Goal: Task Accomplishment & Management: Complete application form

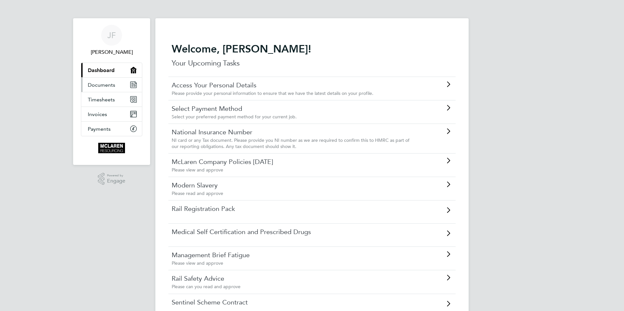
click at [105, 88] on span "Documents" at bounding box center [101, 85] width 27 height 6
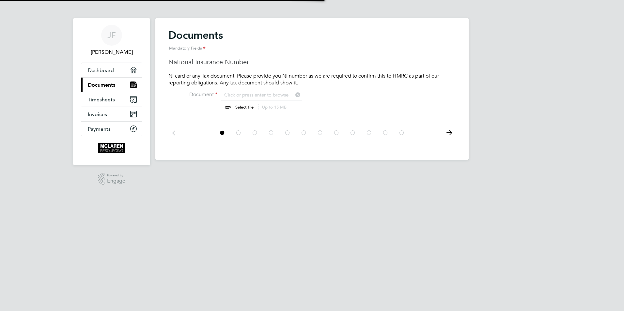
scroll to position [9, 81]
click at [231, 96] on input "file" at bounding box center [250, 102] width 102 height 20
click at [109, 71] on span "Dashboard" at bounding box center [101, 70] width 26 height 6
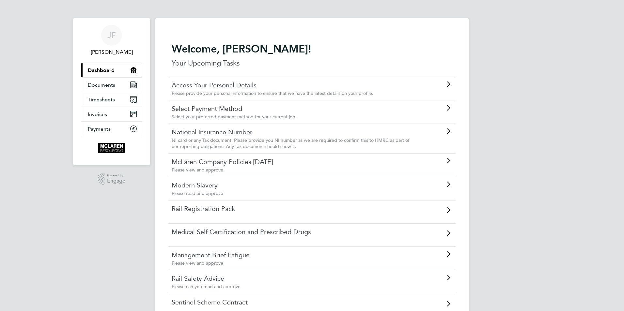
click at [448, 83] on icon at bounding box center [448, 84] width 8 height 5
click at [447, 110] on icon at bounding box center [448, 107] width 8 height 5
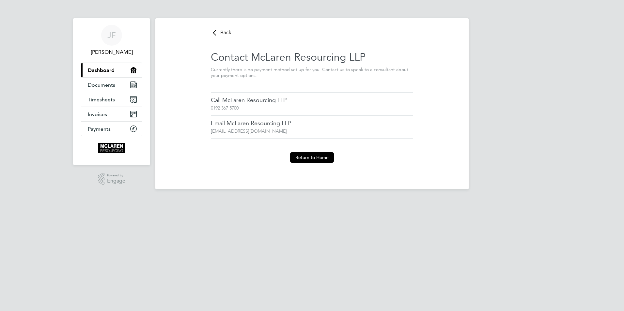
click at [235, 86] on div "Contact McLaren Resourcing LLP Currently there is no payment method set up for …" at bounding box center [312, 64] width 202 height 55
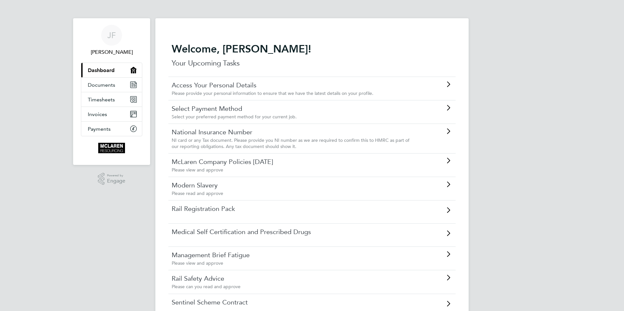
click at [237, 134] on link "National Insurance Number" at bounding box center [294, 132] width 244 height 8
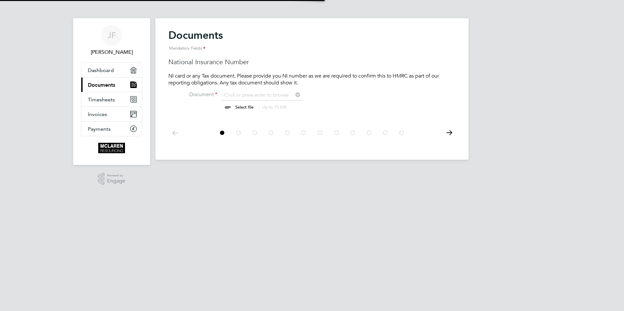
scroll to position [9, 81]
click at [450, 134] on icon at bounding box center [448, 133] width 13 height 15
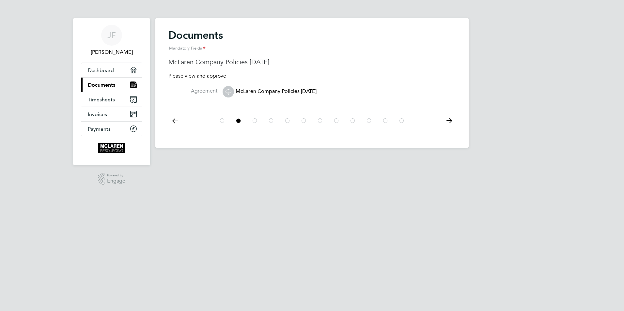
click at [176, 122] on icon at bounding box center [174, 121] width 13 height 15
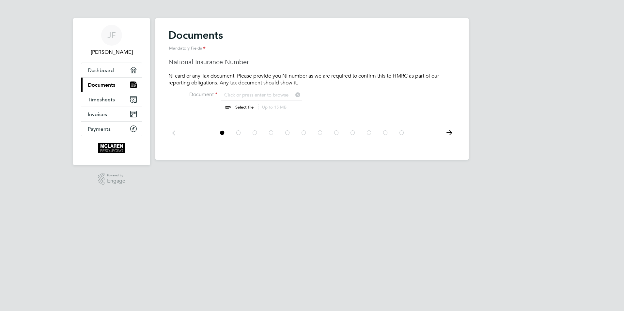
click at [233, 94] on input "file" at bounding box center [250, 102] width 102 height 20
click at [449, 133] on icon at bounding box center [448, 133] width 13 height 15
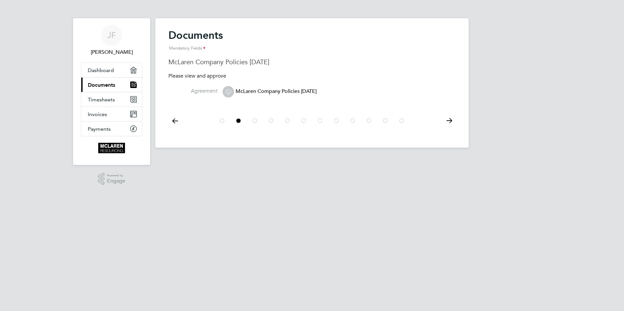
click at [449, 134] on div at bounding box center [311, 120] width 287 height 29
click at [452, 123] on icon at bounding box center [448, 121] width 13 height 15
click at [229, 93] on icon at bounding box center [228, 92] width 8 height 8
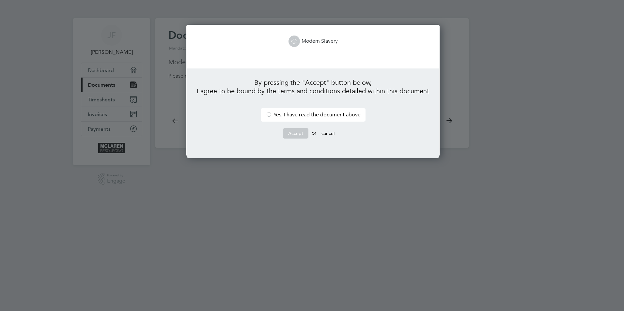
scroll to position [132, 251]
drag, startPoint x: 267, startPoint y: 114, endPoint x: 270, endPoint y: 117, distance: 4.6
click at [267, 115] on div at bounding box center [269, 115] width 7 height 7
click at [295, 132] on button "Accept" at bounding box center [295, 133] width 25 height 10
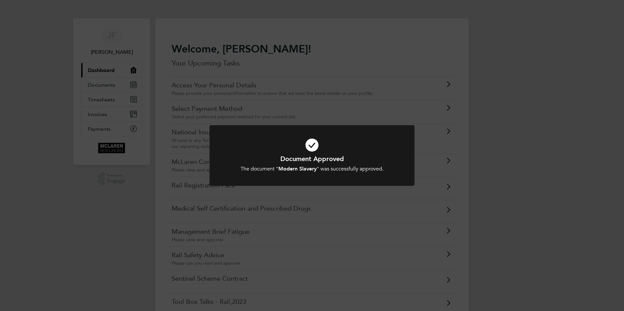
click at [258, 127] on div at bounding box center [311, 155] width 205 height 61
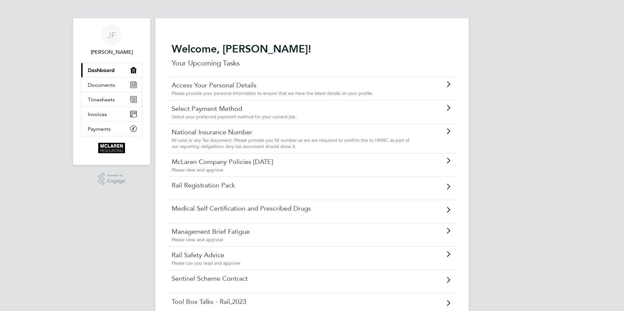
click at [225, 134] on link "National Insurance Number" at bounding box center [294, 132] width 244 height 8
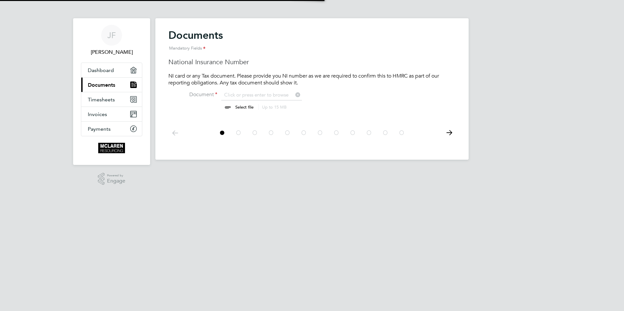
scroll to position [9, 81]
click at [229, 108] on input "file" at bounding box center [250, 102] width 102 height 20
click at [450, 134] on icon at bounding box center [448, 133] width 13 height 15
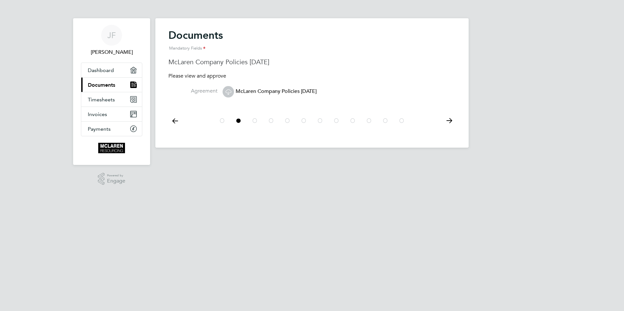
click at [228, 93] on icon at bounding box center [228, 92] width 8 height 8
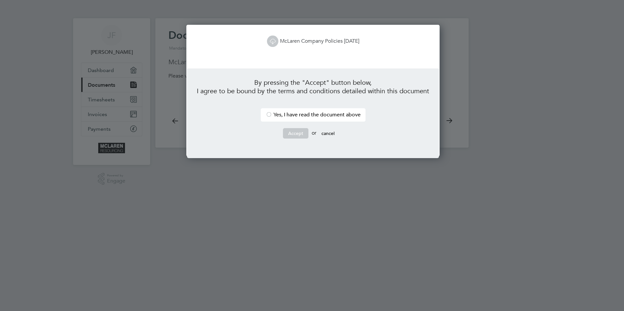
scroll to position [132, 251]
click at [268, 115] on div at bounding box center [269, 115] width 7 height 7
click at [296, 135] on button "Accept" at bounding box center [295, 133] width 25 height 10
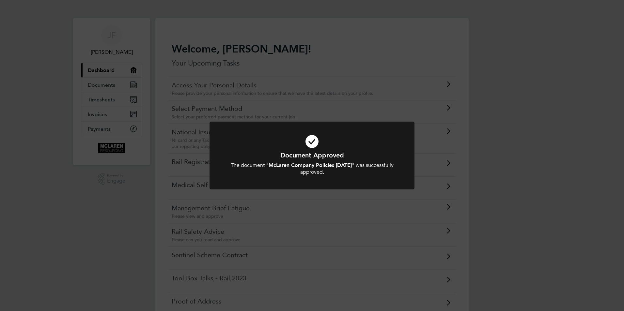
click at [319, 205] on div "Document Approved The document " McLaren Company Policies [DATE] " was successf…" at bounding box center [312, 155] width 624 height 311
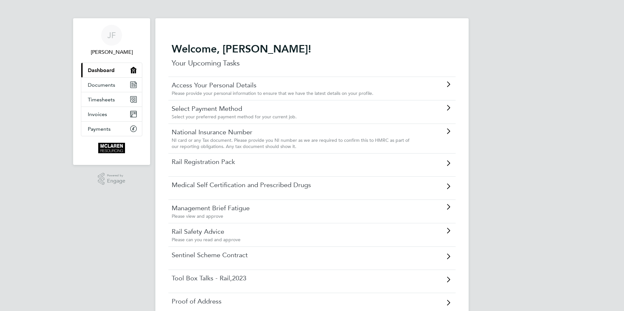
click at [226, 134] on link "National Insurance Number" at bounding box center [294, 132] width 244 height 8
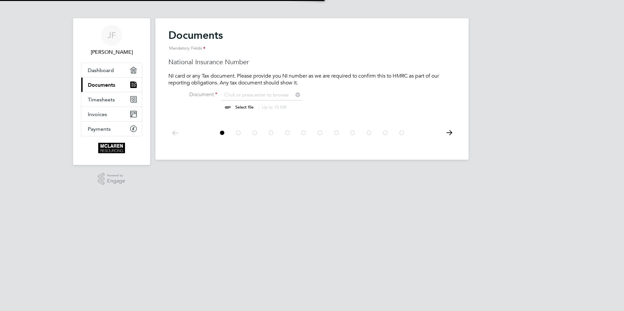
scroll to position [9, 81]
click at [449, 131] on icon at bounding box center [448, 133] width 13 height 15
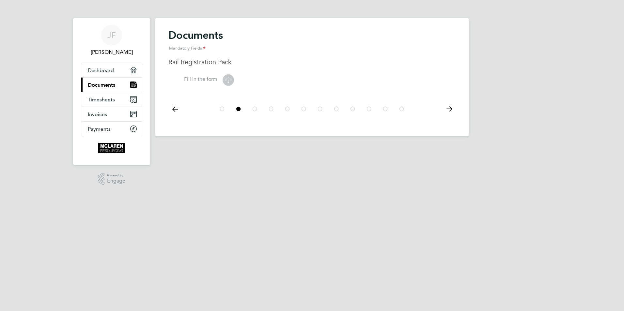
click at [228, 80] on icon at bounding box center [228, 80] width 8 height 8
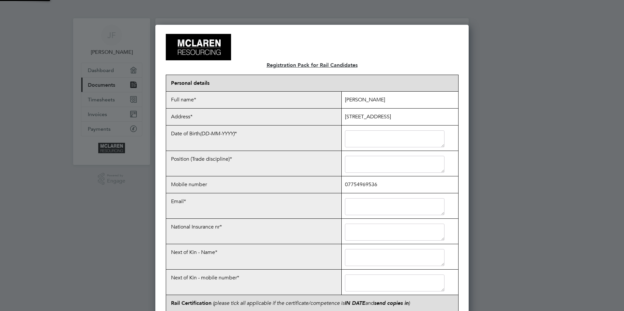
scroll to position [1830, 313]
click at [367, 143] on textarea at bounding box center [395, 138] width 100 height 17
type textarea "15-o3-1975"
click at [357, 168] on textarea at bounding box center [395, 164] width 100 height 17
type textarea "CEO"
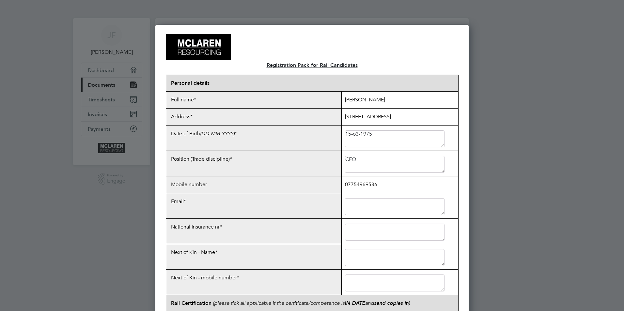
click at [389, 211] on textarea at bounding box center [395, 206] width 100 height 17
type textarea "[PERSON_NAME][EMAIL_ADDRESS][PERSON_NAME][DOMAIN_NAME]"
click at [371, 235] on textarea at bounding box center [395, 232] width 100 height 17
type textarea "JB617748A"
click at [381, 255] on textarea at bounding box center [395, 257] width 100 height 17
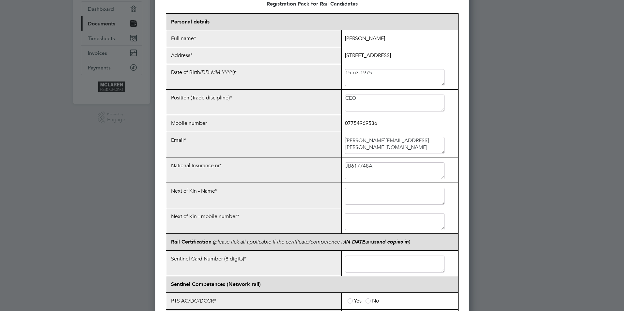
scroll to position [65, 0]
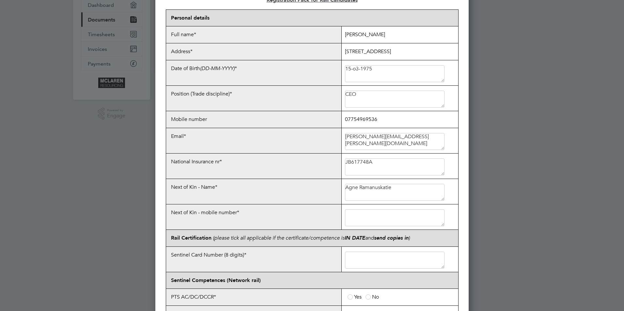
type textarea "Agne Ramanuskatie"
click at [368, 219] on textarea at bounding box center [395, 217] width 100 height 17
click at [370, 219] on textarea at bounding box center [395, 217] width 100 height 17
type textarea "07841487021"
click at [372, 265] on textarea at bounding box center [395, 260] width 100 height 17
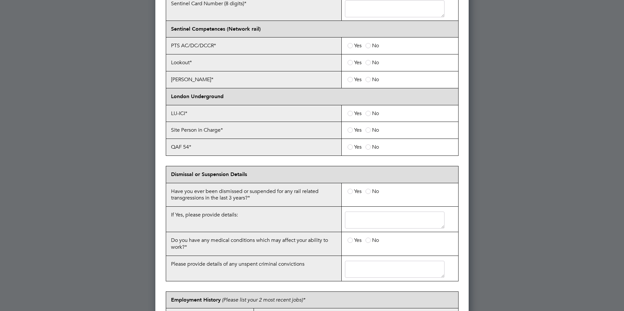
scroll to position [317, 0]
click at [370, 194] on span at bounding box center [367, 191] width 5 height 5
click at [0, 0] on input "No" at bounding box center [0, 0] width 0 height 0
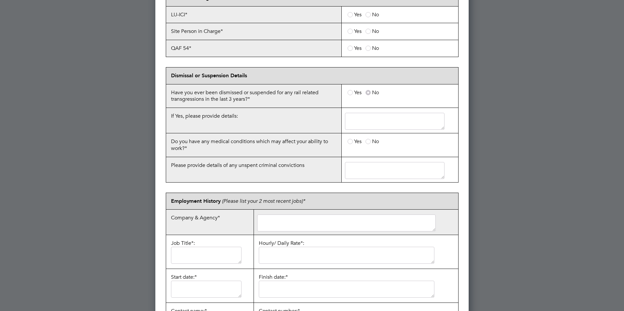
scroll to position [417, 0]
click at [368, 143] on span at bounding box center [367, 140] width 5 height 5
click at [0, 0] on input "No" at bounding box center [0, 0] width 0 height 0
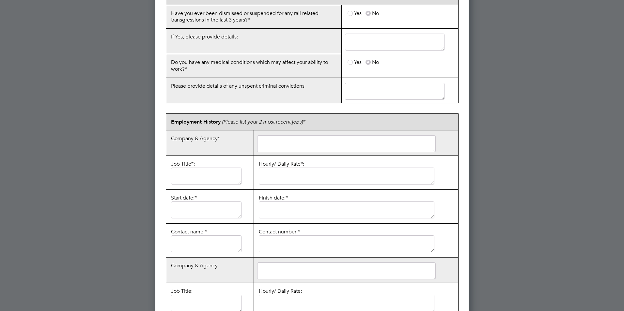
scroll to position [495, 0]
click at [301, 148] on textarea at bounding box center [346, 143] width 179 height 17
type textarea "Frost signs"
click at [213, 181] on textarea at bounding box center [206, 175] width 70 height 17
type textarea "Director"
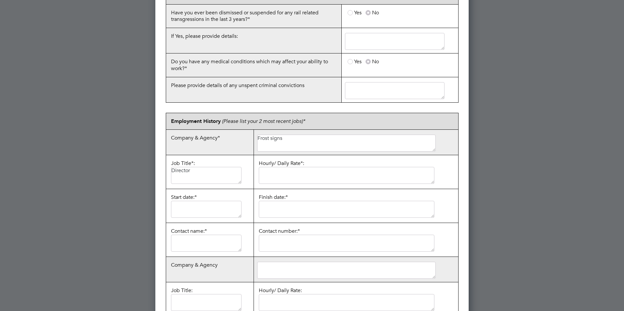
click at [209, 211] on textarea at bounding box center [206, 209] width 70 height 17
type textarea "2005"
click at [292, 215] on textarea at bounding box center [347, 209] width 176 height 17
click at [216, 249] on textarea at bounding box center [206, 243] width 70 height 17
type textarea "[PERSON_NAME]"
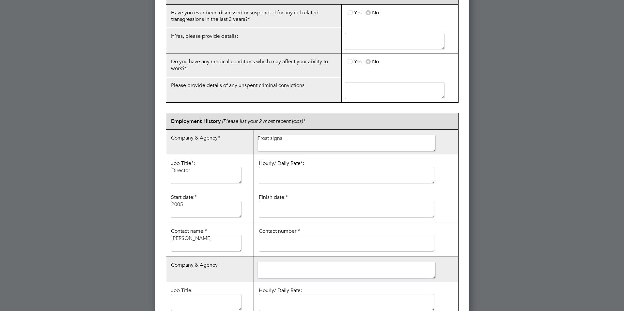
click at [270, 249] on textarea at bounding box center [347, 243] width 176 height 17
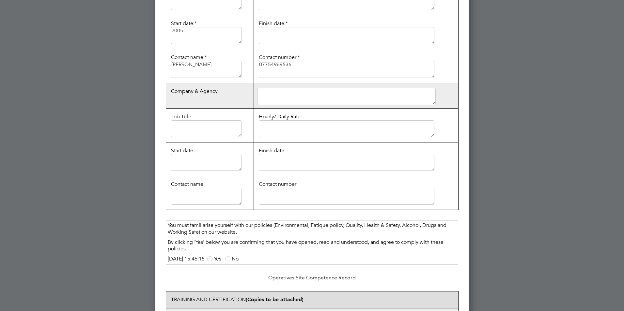
scroll to position [672, 0]
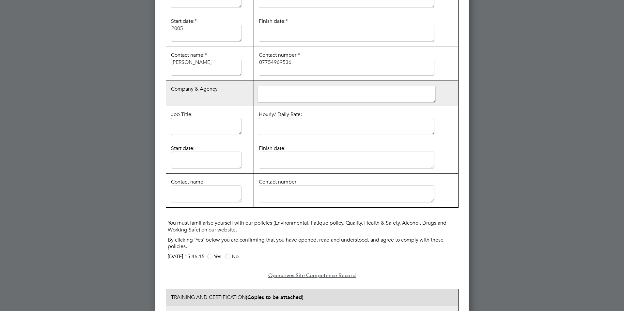
type textarea "07754969536"
click at [221, 260] on label "Yes" at bounding box center [214, 256] width 14 height 7
click at [0, 0] on input "Yes" at bounding box center [0, 0] width 0 height 0
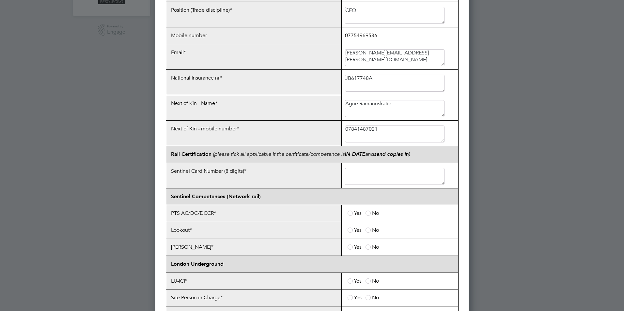
scroll to position [149, 0]
click at [369, 216] on span at bounding box center [367, 212] width 5 height 5
click at [0, 0] on input "No" at bounding box center [0, 0] width 0 height 0
drag, startPoint x: 369, startPoint y: 236, endPoint x: 372, endPoint y: 248, distance: 12.0
click at [369, 233] on span at bounding box center [367, 229] width 5 height 5
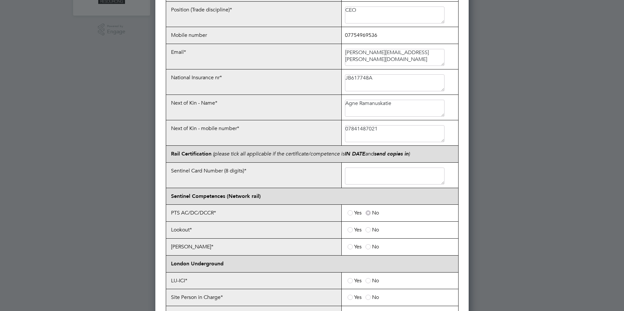
click at [0, 0] on input "No" at bounding box center [0, 0] width 0 height 0
click at [368, 250] on label "No" at bounding box center [371, 247] width 13 height 7
click at [0, 0] on input "No" at bounding box center [0, 0] width 0 height 0
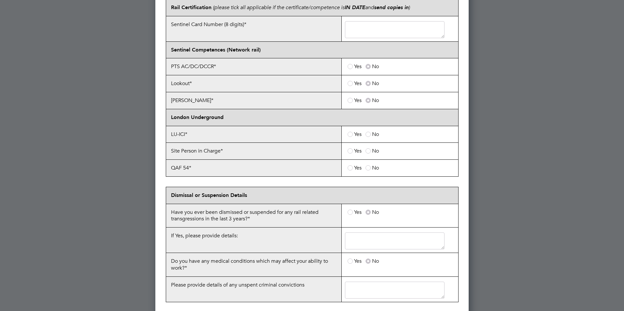
scroll to position [297, 0]
click at [368, 136] on span at bounding box center [367, 133] width 5 height 5
click at [0, 0] on input "No" at bounding box center [0, 0] width 0 height 0
drag, startPoint x: 370, startPoint y: 155, endPoint x: 370, endPoint y: 165, distance: 10.1
click at [370, 153] on span at bounding box center [367, 149] width 5 height 5
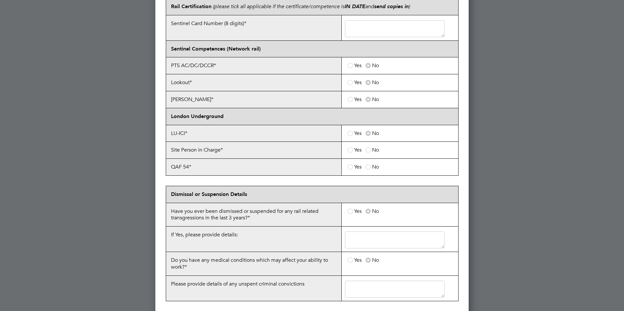
click at [0, 0] on input "No" at bounding box center [0, 0] width 0 height 0
click at [369, 170] on span at bounding box center [367, 166] width 5 height 5
click at [0, 0] on input "No" at bounding box center [0, 0] width 0 height 0
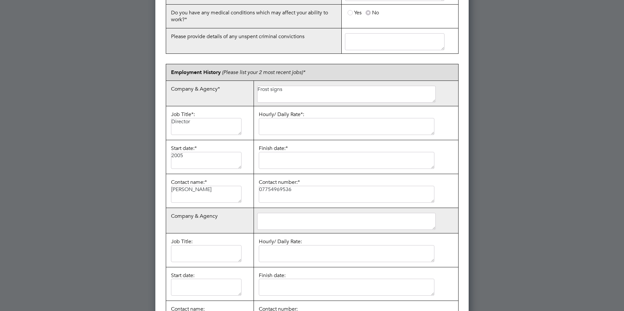
scroll to position [544, 0]
click at [279, 167] on textarea at bounding box center [347, 160] width 176 height 17
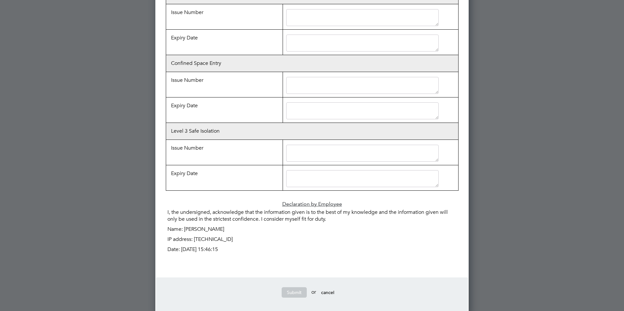
scroll to position [1545, 0]
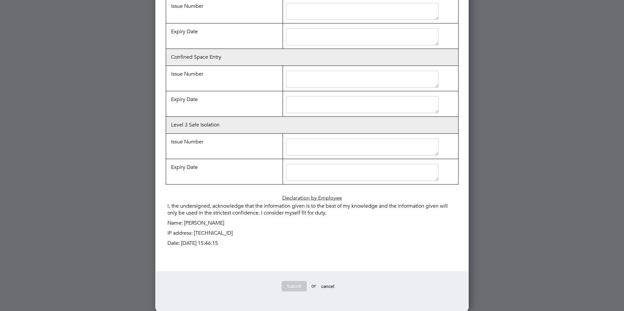
type textarea "current"
click at [244, 242] on p "Date: [DATE] 15:46:15" at bounding box center [312, 243] width 292 height 10
drag, startPoint x: 238, startPoint y: 232, endPoint x: 234, endPoint y: 225, distance: 7.5
click at [238, 230] on p "IP address: [TECHNICAL_ID]" at bounding box center [312, 233] width 292 height 10
drag, startPoint x: 228, startPoint y: 222, endPoint x: 235, endPoint y: 229, distance: 9.2
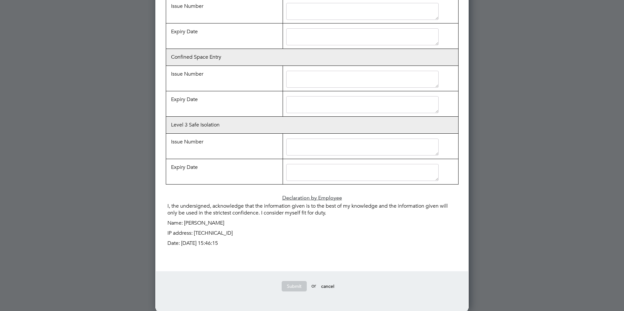
click at [228, 223] on p "Name: [PERSON_NAME]" at bounding box center [312, 223] width 292 height 10
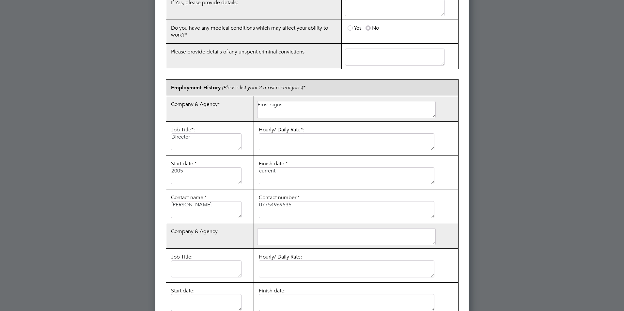
scroll to position [529, 0]
click at [276, 147] on textarea at bounding box center [347, 141] width 176 height 17
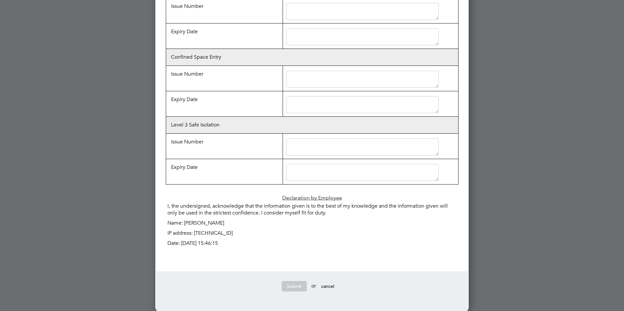
scroll to position [1545, 0]
type textarea "n/a"
click at [329, 288] on span "cancel" at bounding box center [327, 286] width 13 height 6
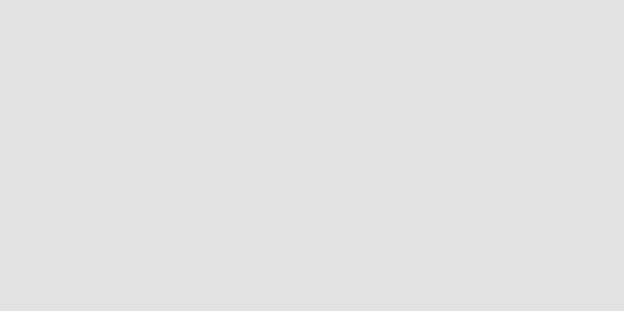
scroll to position [0, 0]
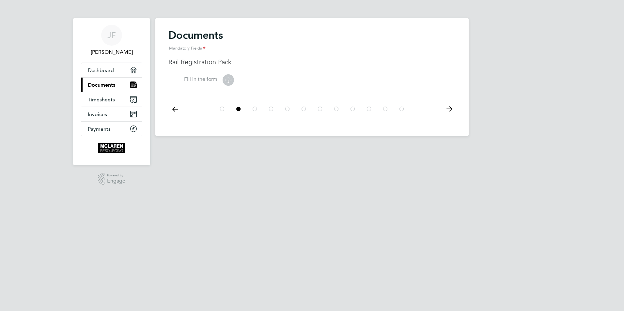
click at [447, 108] on icon at bounding box center [448, 109] width 13 height 15
click at [230, 81] on icon at bounding box center [228, 80] width 8 height 8
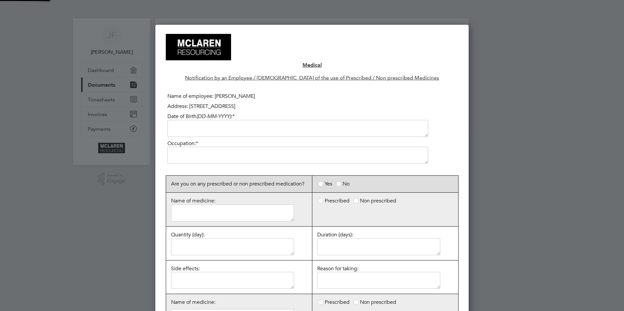
scroll to position [1158, 313]
click at [192, 128] on textarea at bounding box center [297, 128] width 261 height 17
type textarea "[DATE]"
click at [206, 151] on textarea at bounding box center [297, 155] width 261 height 17
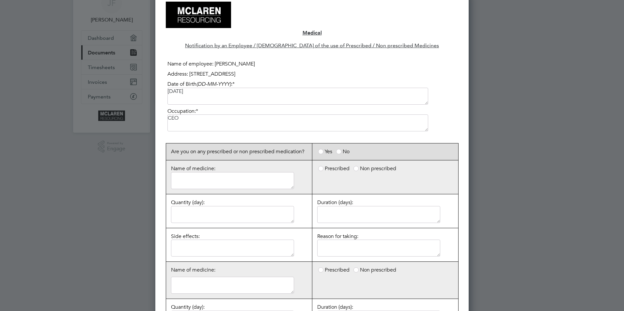
scroll to position [33, 0]
type textarea "CEO"
click at [216, 179] on textarea at bounding box center [232, 179] width 123 height 17
click at [185, 175] on textarea "Ramipil" at bounding box center [232, 179] width 123 height 17
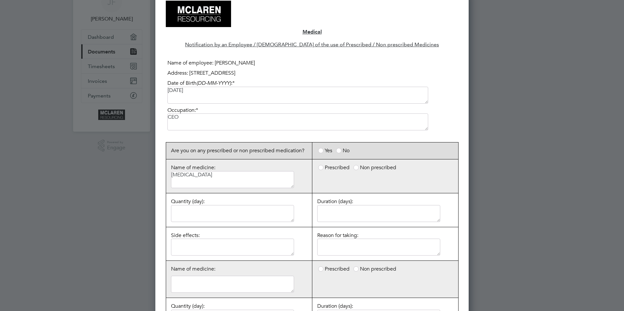
type textarea "[MEDICAL_DATA]"
click at [321, 167] on span at bounding box center [320, 167] width 5 height 5
click at [0, 0] on "Prescribed" at bounding box center [0, 0] width 0 height 0
click at [321, 151] on span at bounding box center [320, 150] width 5 height 5
click at [0, 0] on input "Yes" at bounding box center [0, 0] width 0 height 0
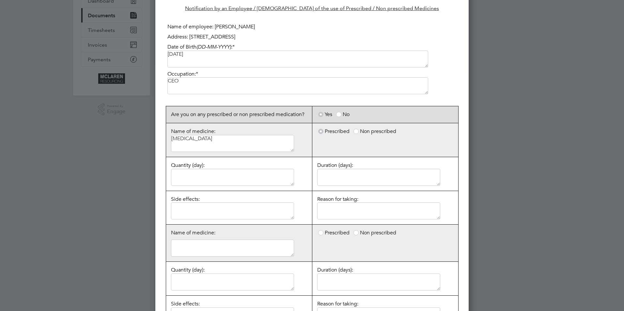
scroll to position [70, 0]
click at [195, 175] on textarea at bounding box center [232, 176] width 123 height 17
type textarea "1"
type textarea "5mg"
click at [338, 176] on textarea at bounding box center [378, 176] width 123 height 17
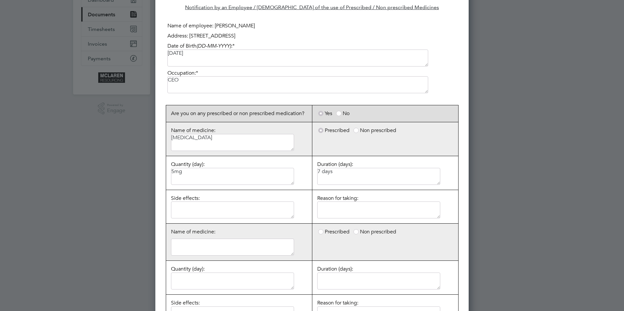
type textarea "7 days"
click at [240, 209] on textarea at bounding box center [232, 210] width 123 height 17
type textarea "none"
click at [344, 212] on textarea at bounding box center [378, 210] width 123 height 17
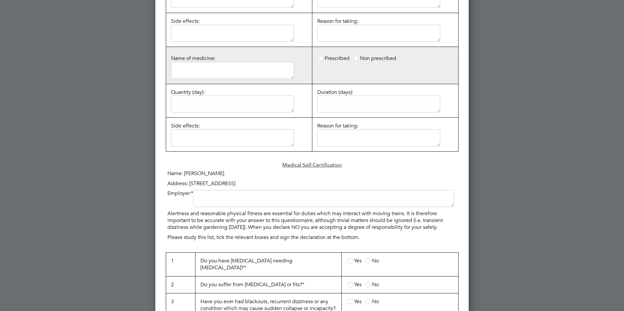
scroll to position [353, 0]
type textarea "[MEDICAL_DATA]"
click at [216, 196] on textarea at bounding box center [323, 198] width 261 height 17
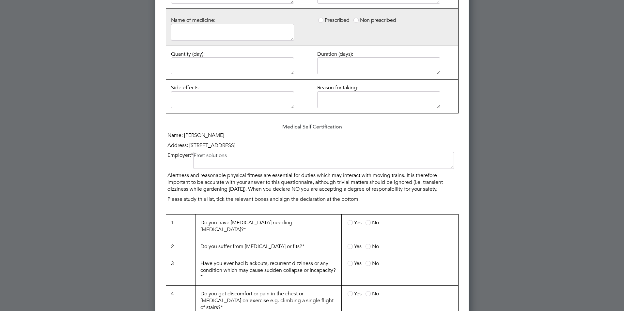
scroll to position [393, 0]
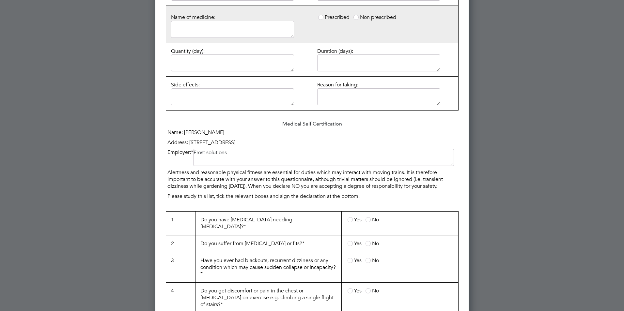
type textarea "Frost solutions"
click at [368, 221] on span at bounding box center [367, 219] width 5 height 5
click at [0, 0] on input "No" at bounding box center [0, 0] width 0 height 0
drag, startPoint x: 367, startPoint y: 238, endPoint x: 370, endPoint y: 254, distance: 15.9
click at [368, 241] on span at bounding box center [367, 243] width 5 height 5
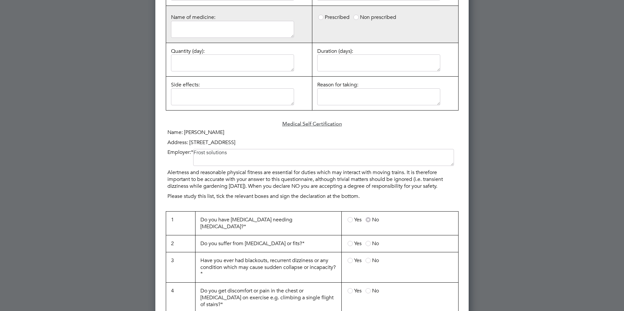
click at [0, 0] on input "No" at bounding box center [0, 0] width 0 height 0
drag, startPoint x: 369, startPoint y: 255, endPoint x: 388, endPoint y: 258, distance: 19.3
click at [369, 258] on span at bounding box center [367, 260] width 5 height 5
click at [0, 0] on input "No" at bounding box center [0, 0] width 0 height 0
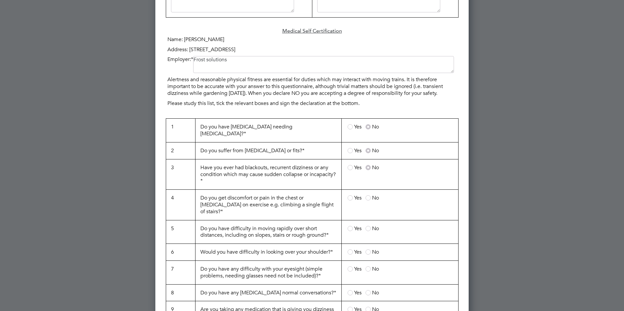
scroll to position [487, 0]
click at [370, 195] on span at bounding box center [367, 197] width 5 height 5
click at [0, 0] on input "No" at bounding box center [0, 0] width 0 height 0
drag, startPoint x: 367, startPoint y: 215, endPoint x: 383, endPoint y: 219, distance: 16.6
click at [367, 226] on span at bounding box center [367, 228] width 5 height 5
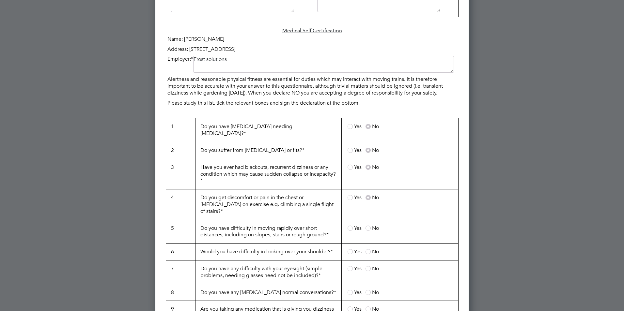
click at [0, 0] on input "No" at bounding box center [0, 0] width 0 height 0
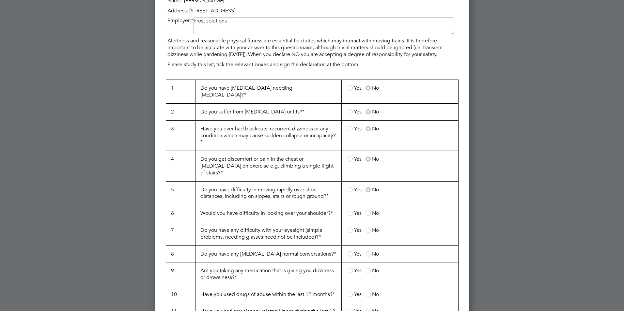
scroll to position [526, 0]
click at [368, 209] on span at bounding box center [367, 211] width 5 height 5
click at [0, 0] on input "No" at bounding box center [0, 0] width 0 height 0
click at [368, 226] on span at bounding box center [367, 228] width 5 height 5
click at [0, 0] on input "No" at bounding box center [0, 0] width 0 height 0
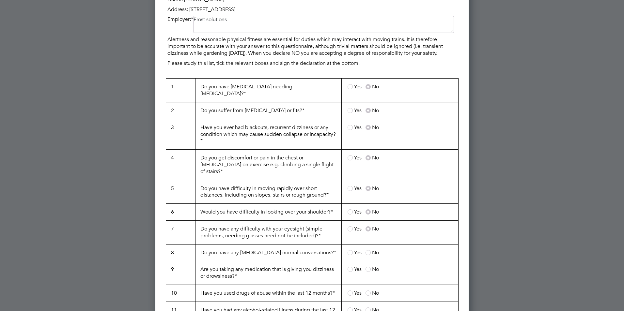
click at [368, 250] on span at bounding box center [367, 252] width 5 height 5
click at [0, 0] on input "No" at bounding box center [0, 0] width 0 height 0
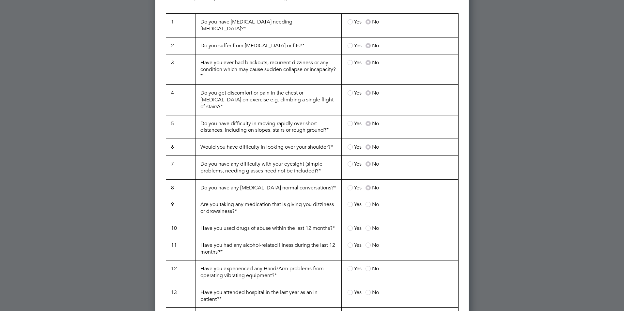
scroll to position [592, 0]
click at [368, 202] on span at bounding box center [367, 204] width 5 height 5
click at [0, 0] on input "No" at bounding box center [0, 0] width 0 height 0
click at [369, 225] on span at bounding box center [367, 227] width 5 height 5
click at [0, 0] on input "No" at bounding box center [0, 0] width 0 height 0
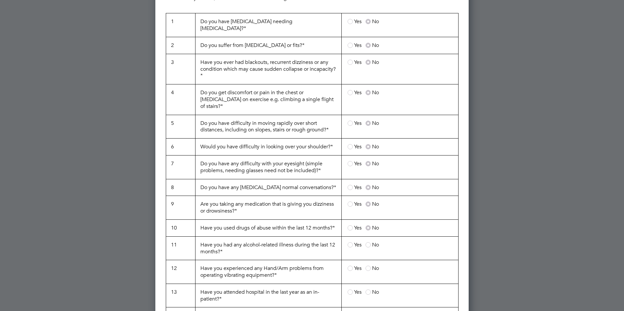
click at [369, 242] on span at bounding box center [367, 244] width 5 height 5
click at [0, 0] on input "No" at bounding box center [0, 0] width 0 height 0
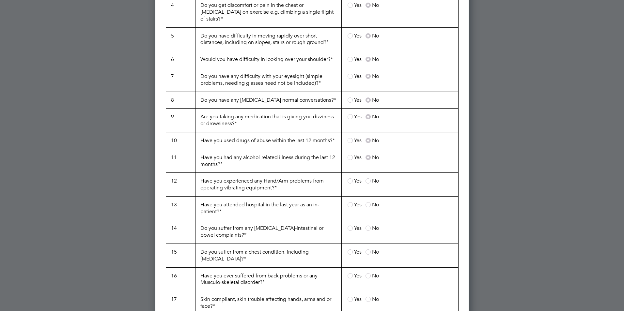
scroll to position [680, 0]
click at [368, 178] on span at bounding box center [367, 180] width 5 height 5
click at [0, 0] on input "No" at bounding box center [0, 0] width 0 height 0
click at [368, 202] on span at bounding box center [367, 204] width 5 height 5
click at [0, 0] on input "No" at bounding box center [0, 0] width 0 height 0
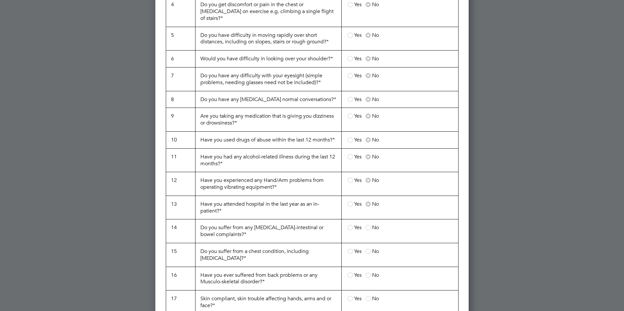
drag, startPoint x: 369, startPoint y: 215, endPoint x: 382, endPoint y: 217, distance: 12.9
click at [369, 225] on span at bounding box center [367, 227] width 5 height 5
click at [0, 0] on input "No" at bounding box center [0, 0] width 0 height 0
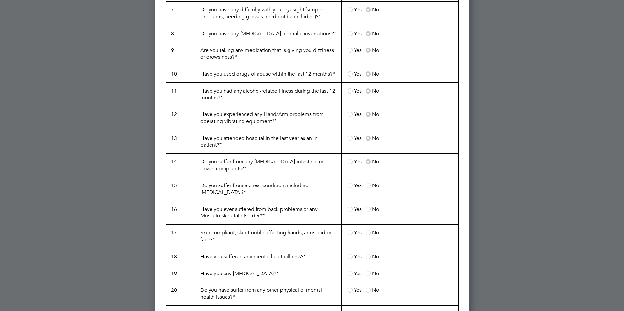
scroll to position [746, 0]
click at [367, 183] on span at bounding box center [367, 185] width 5 height 5
click at [0, 0] on input "No" at bounding box center [0, 0] width 0 height 0
click at [367, 206] on span at bounding box center [367, 208] width 5 height 5
click at [0, 0] on input "No" at bounding box center [0, 0] width 0 height 0
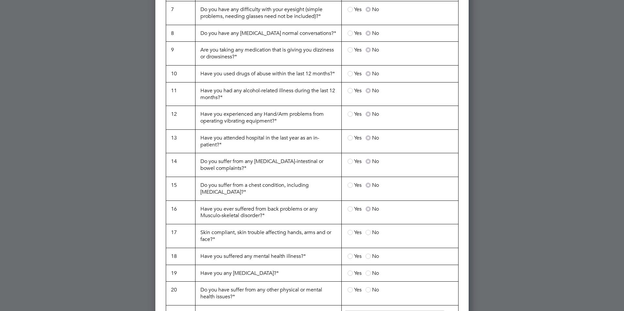
click at [367, 230] on span at bounding box center [367, 232] width 5 height 5
click at [0, 0] on input "No" at bounding box center [0, 0] width 0 height 0
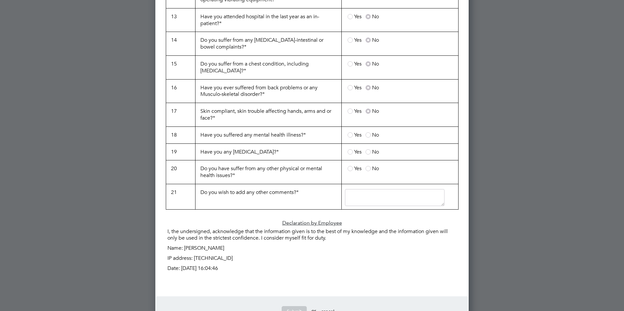
scroll to position [873, 0]
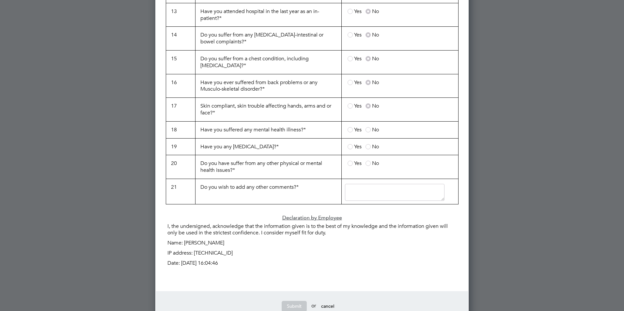
drag, startPoint x: 368, startPoint y: 109, endPoint x: 375, endPoint y: 119, distance: 11.8
click at [369, 127] on span at bounding box center [367, 129] width 5 height 5
click at [0, 0] on input "No" at bounding box center [0, 0] width 0 height 0
drag, startPoint x: 370, startPoint y: 126, endPoint x: 372, endPoint y: 140, distance: 14.8
click at [370, 144] on span at bounding box center [367, 146] width 5 height 5
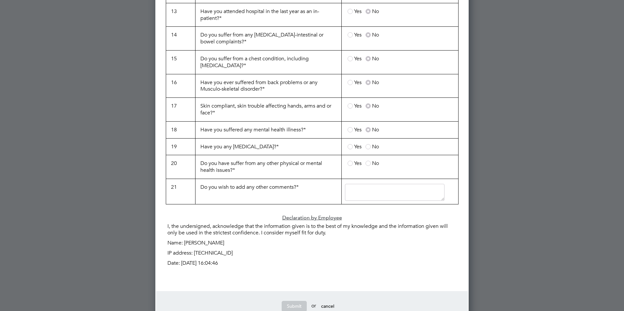
click at [0, 0] on input "No" at bounding box center [0, 0] width 0 height 0
click at [367, 161] on span at bounding box center [367, 163] width 5 height 5
click at [0, 0] on input "No" at bounding box center [0, 0] width 0 height 0
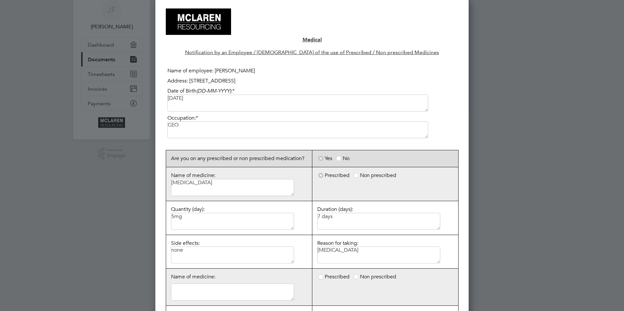
scroll to position [0, 0]
